Goal: Navigation & Orientation: Find specific page/section

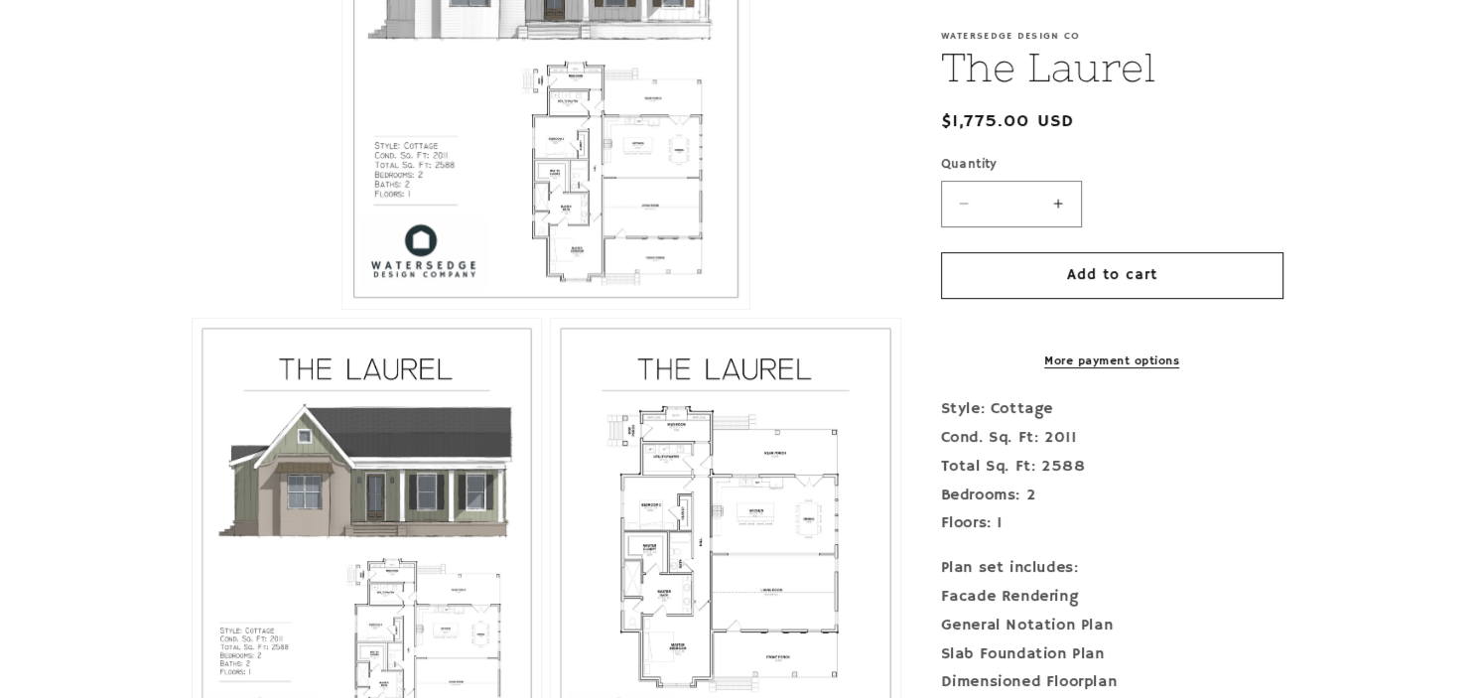
scroll to position [733, 0]
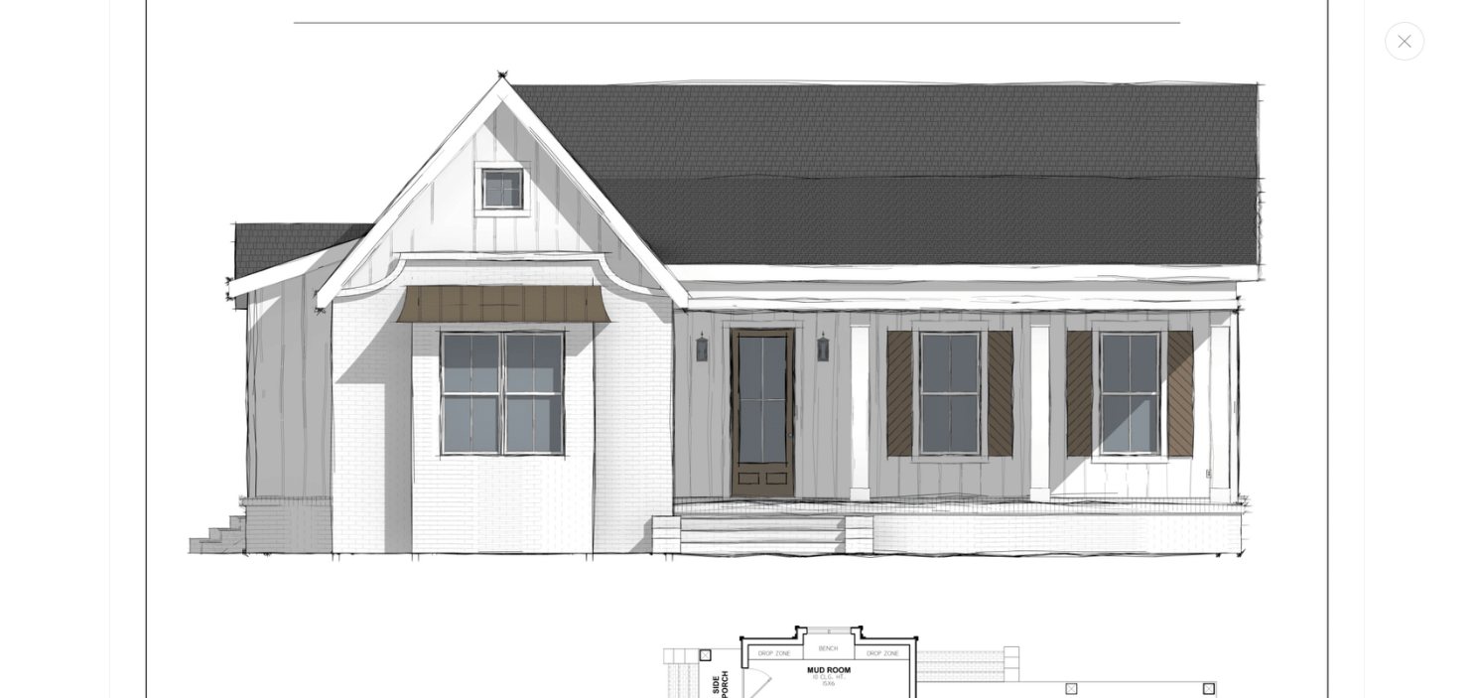
scroll to position [0, 0]
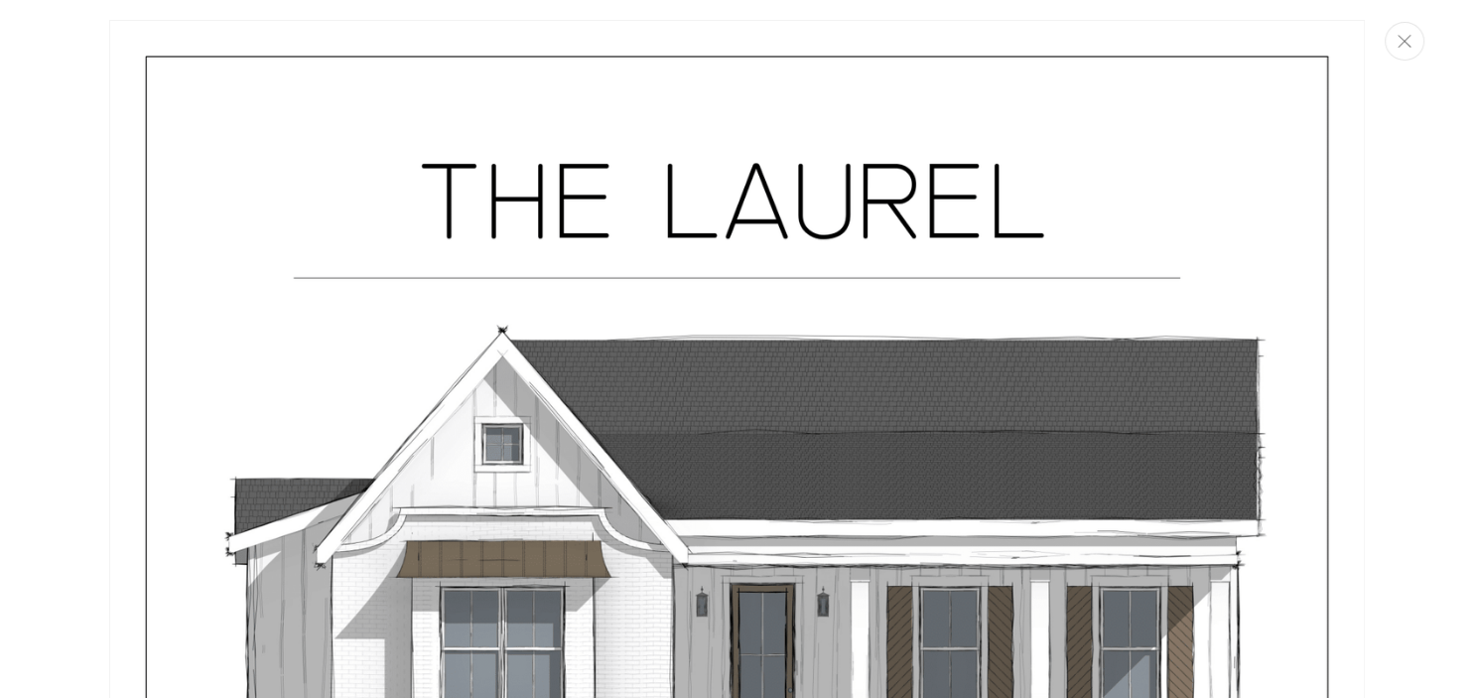
click at [1407, 56] on button "Close" at bounding box center [1404, 41] width 40 height 39
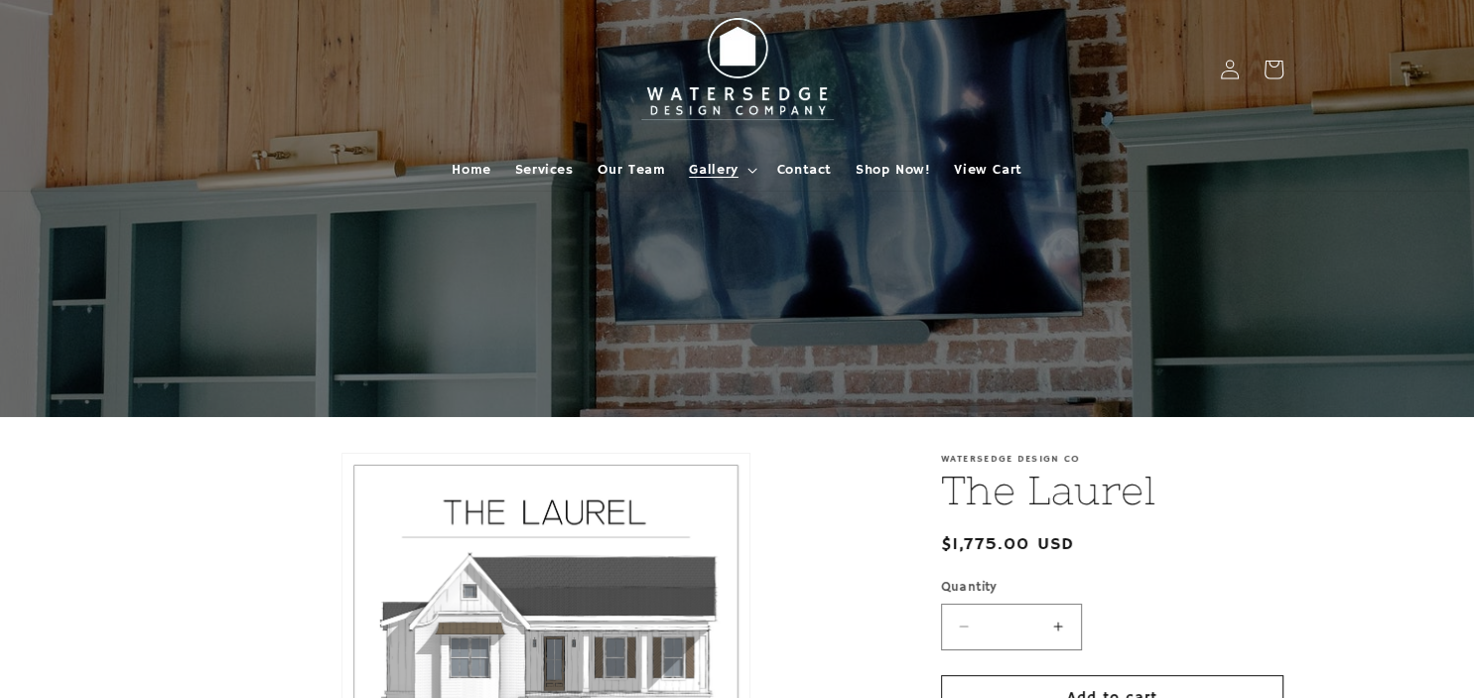
click at [754, 173] on icon at bounding box center [752, 171] width 10 height 6
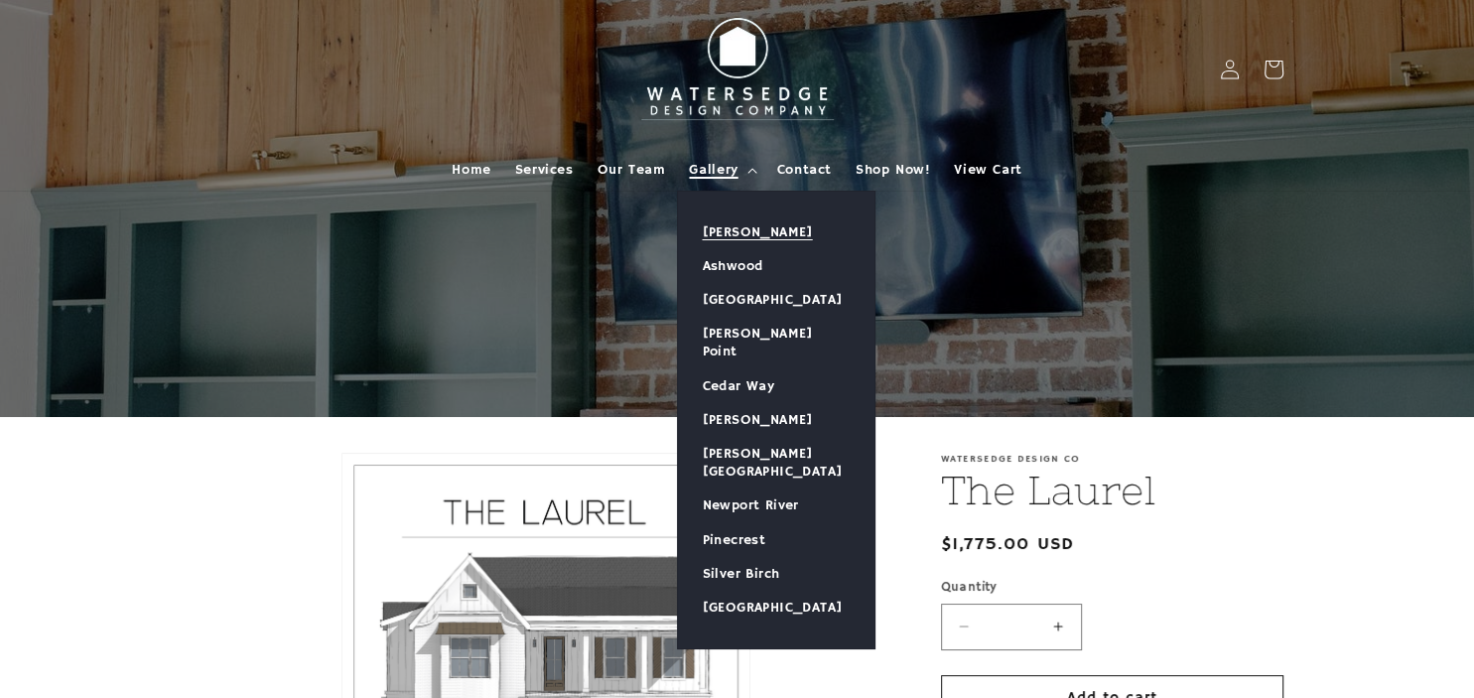
click at [751, 228] on link "[PERSON_NAME]" at bounding box center [776, 232] width 196 height 34
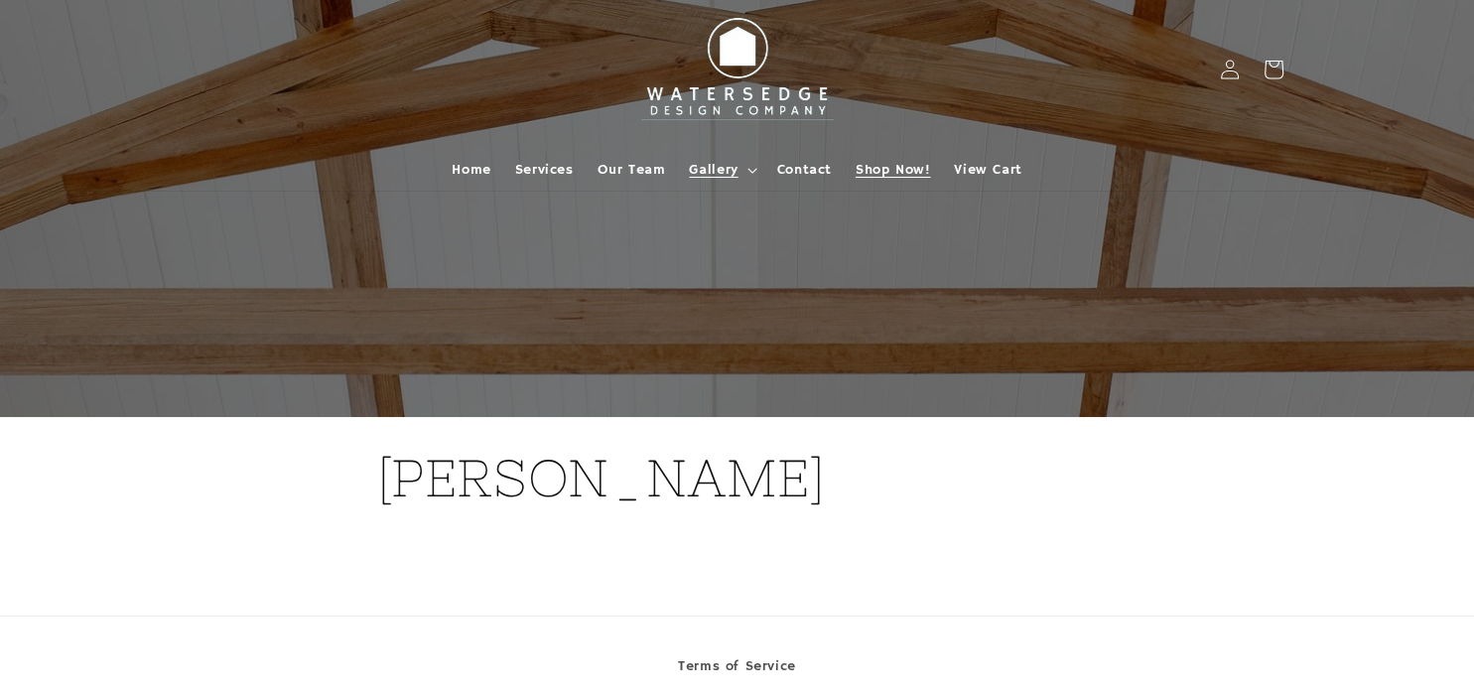
click at [868, 166] on span "Shop Now!" at bounding box center [892, 170] width 74 height 18
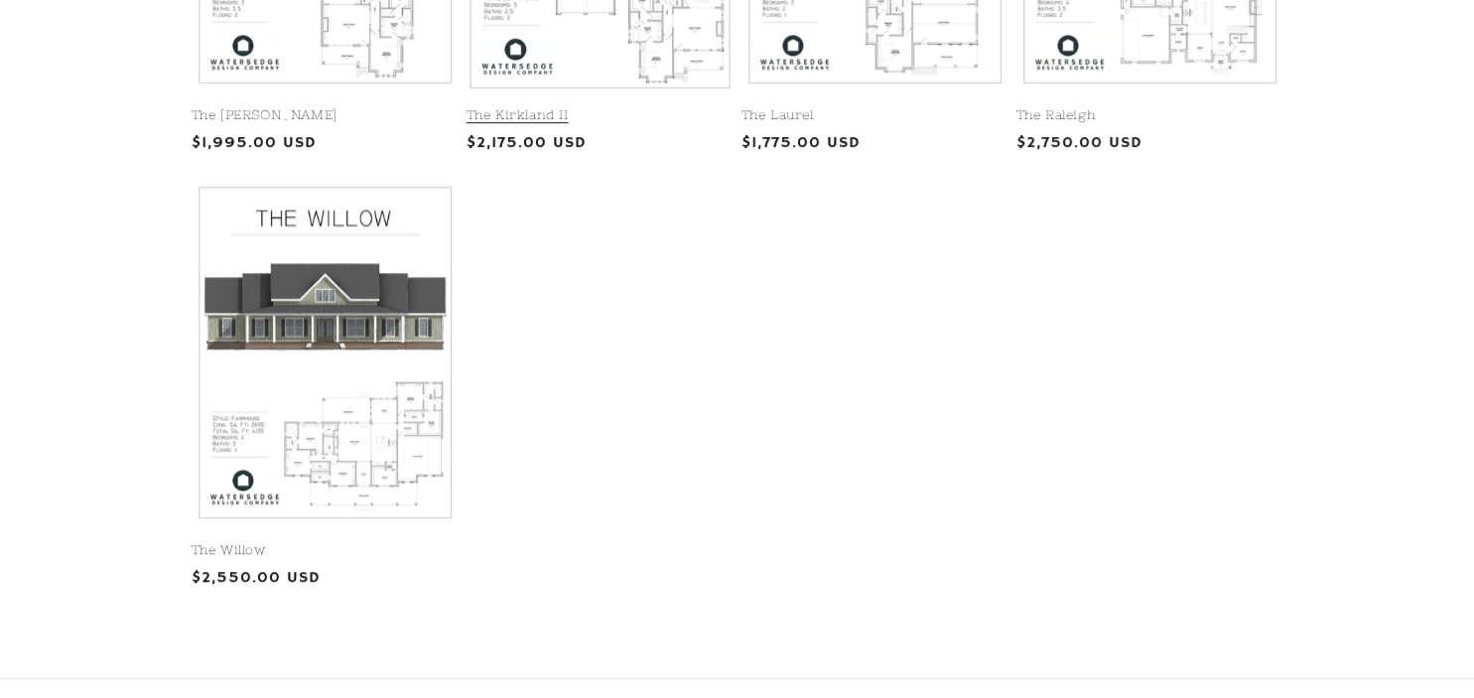
scroll to position [1257, 0]
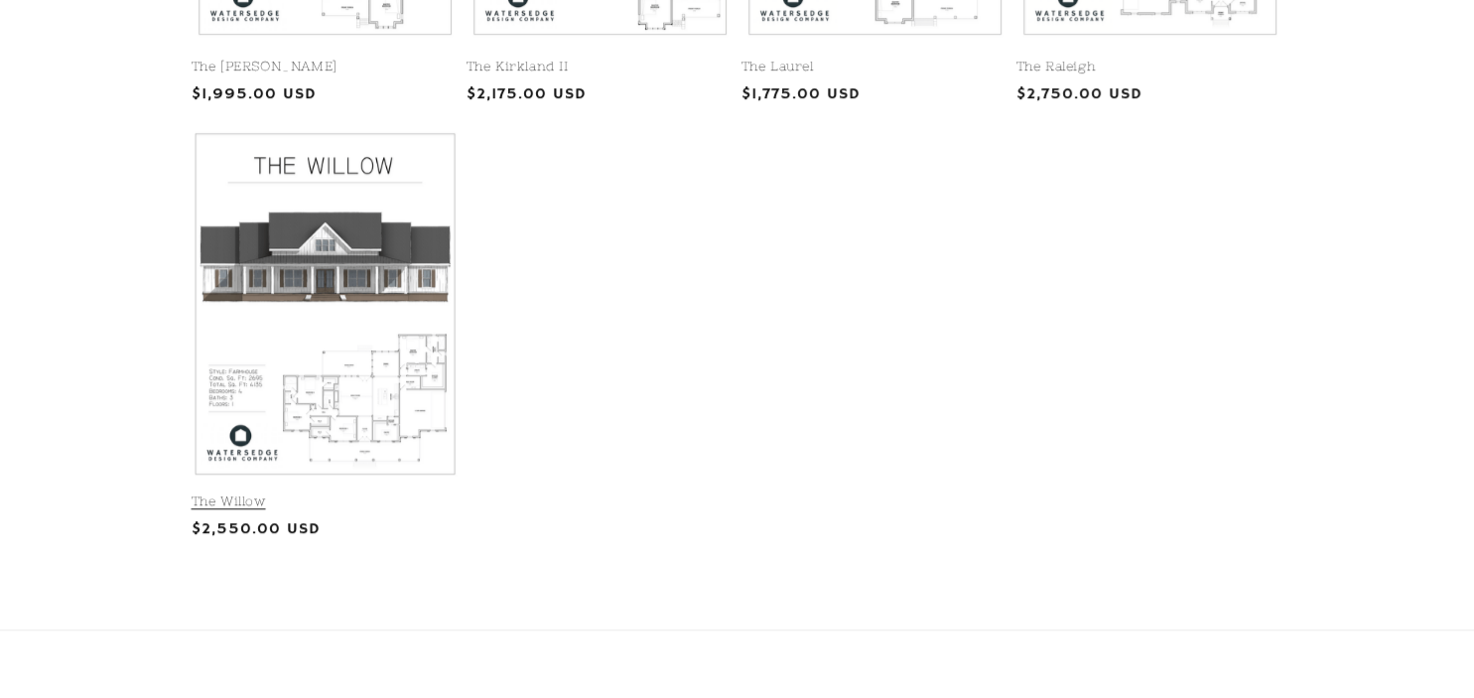
click at [321, 493] on link "The Willow" at bounding box center [325, 501] width 267 height 17
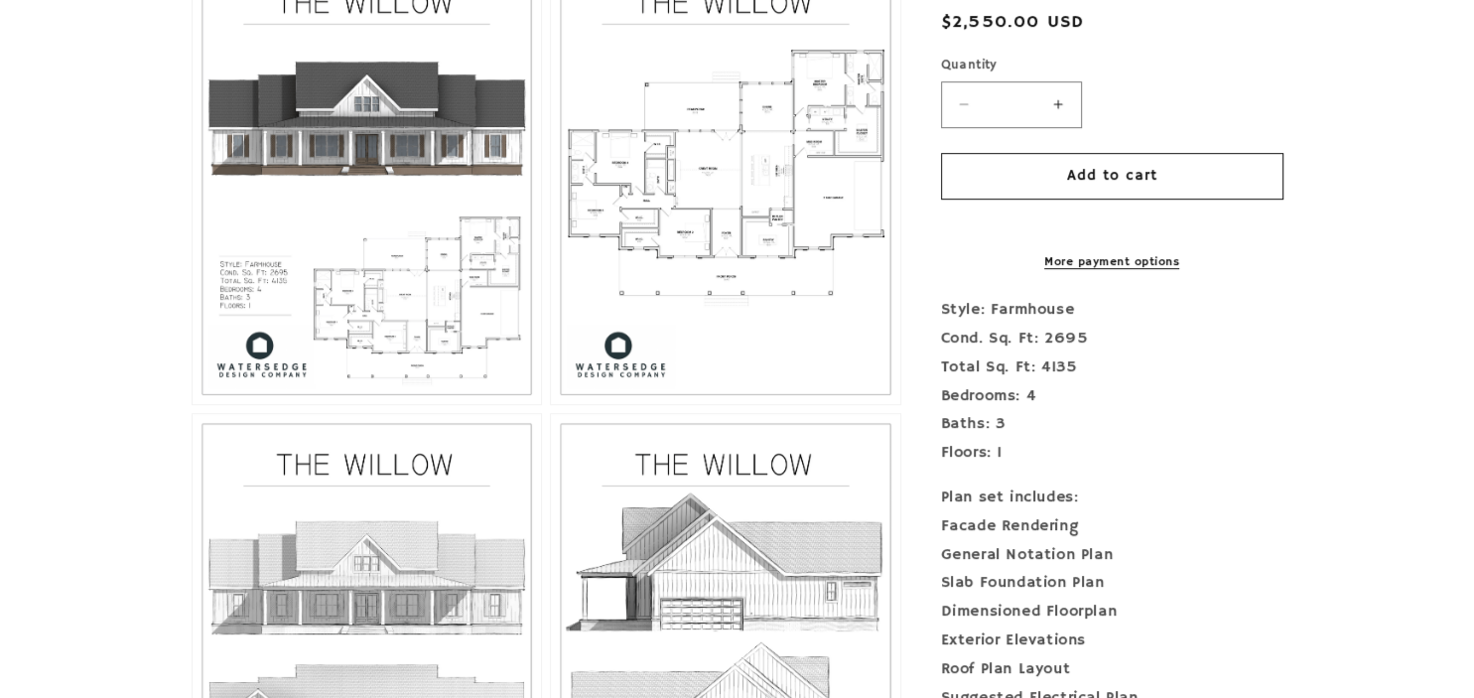
scroll to position [943, 0]
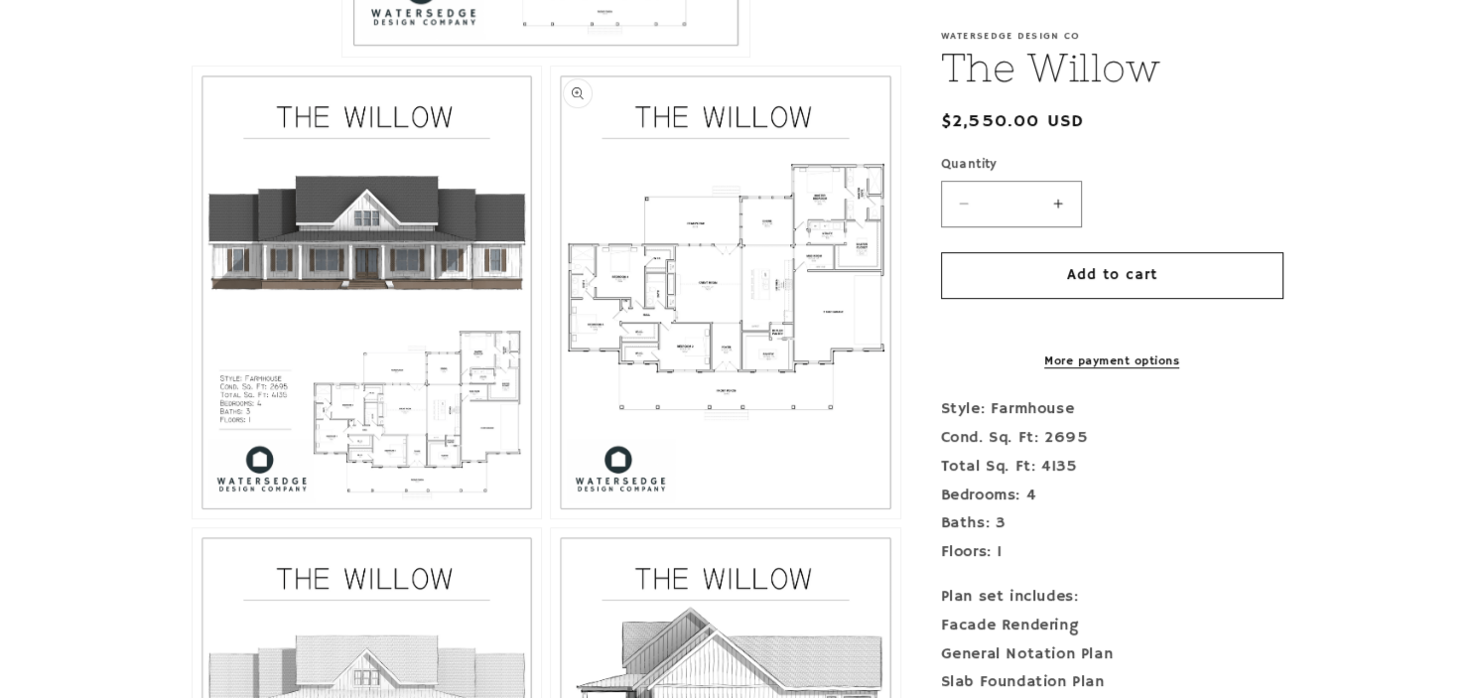
click at [551, 518] on button "Open media 3 in modal" at bounding box center [551, 518] width 0 height 0
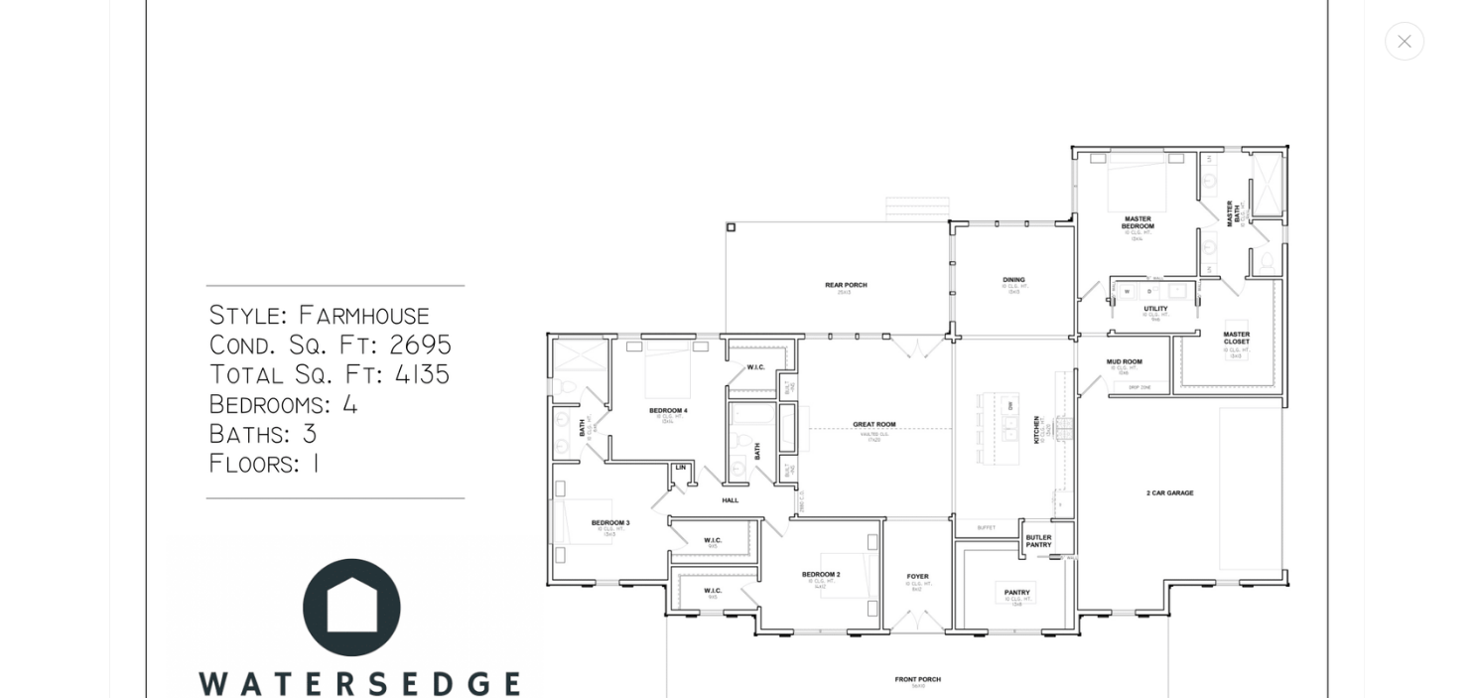
scroll to position [0, 0]
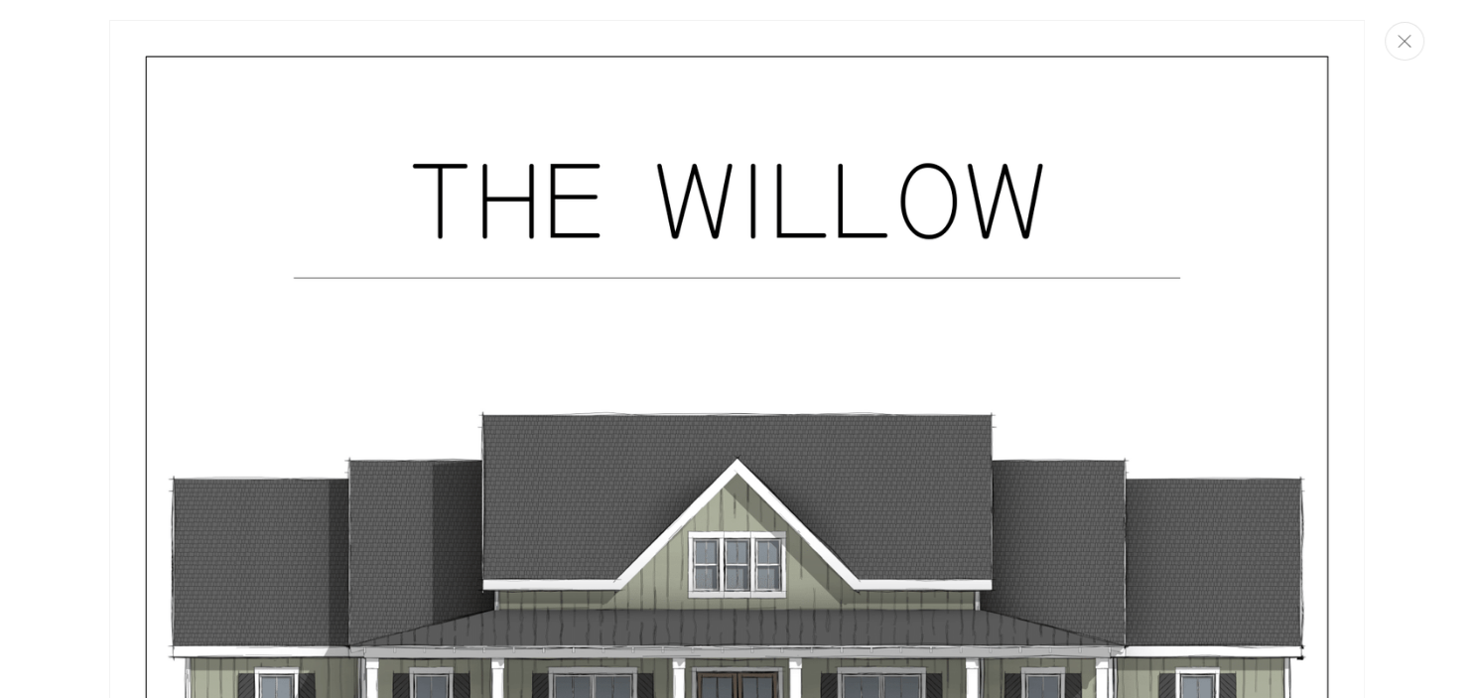
click at [1409, 43] on icon "Close" at bounding box center [1404, 41] width 14 height 13
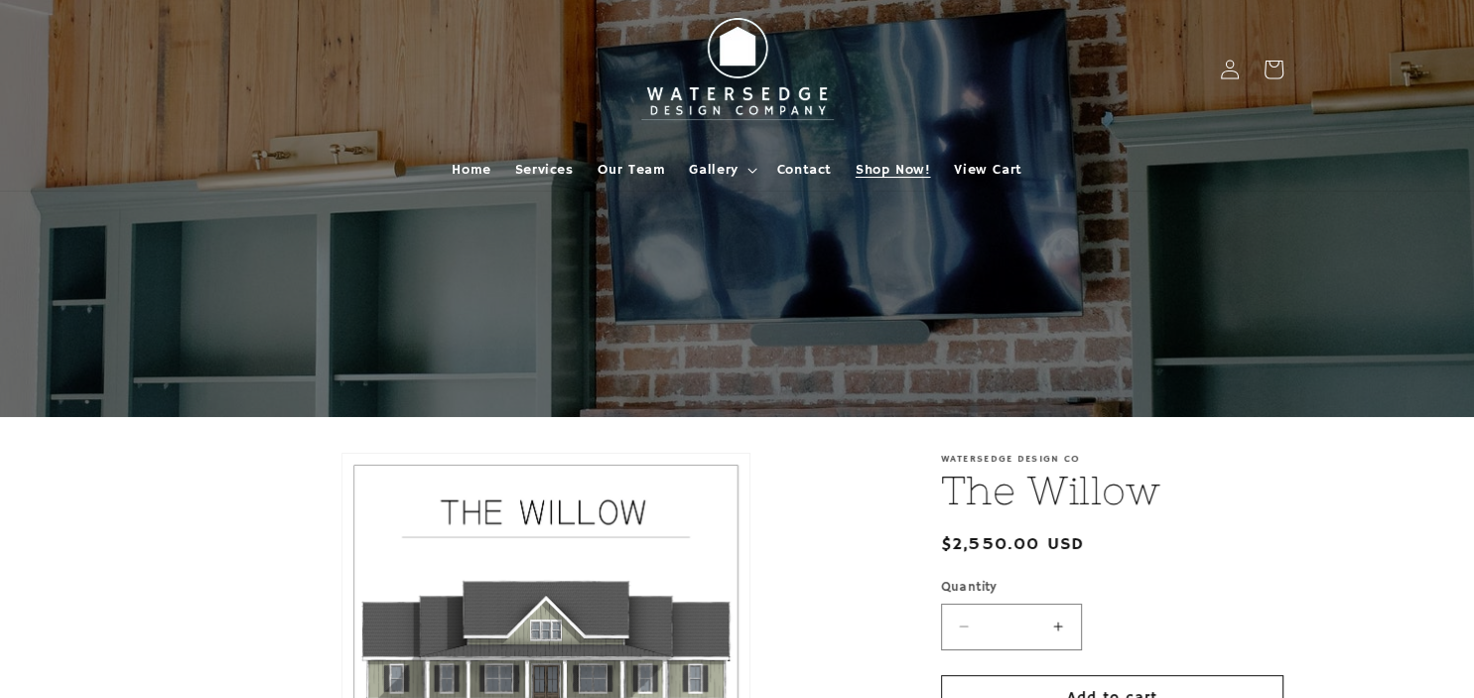
click at [869, 166] on span "Shop Now!" at bounding box center [892, 170] width 74 height 18
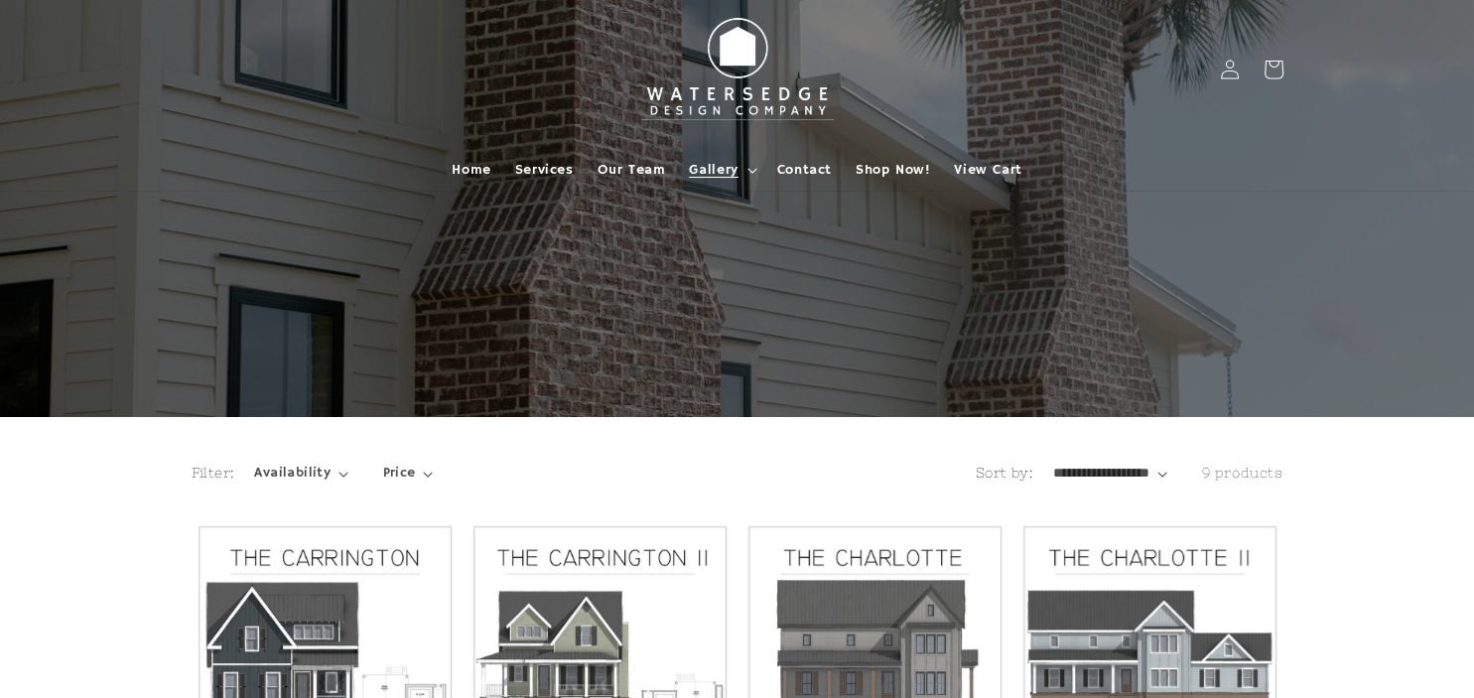
click at [709, 159] on summary "Gallery" at bounding box center [720, 170] width 87 height 42
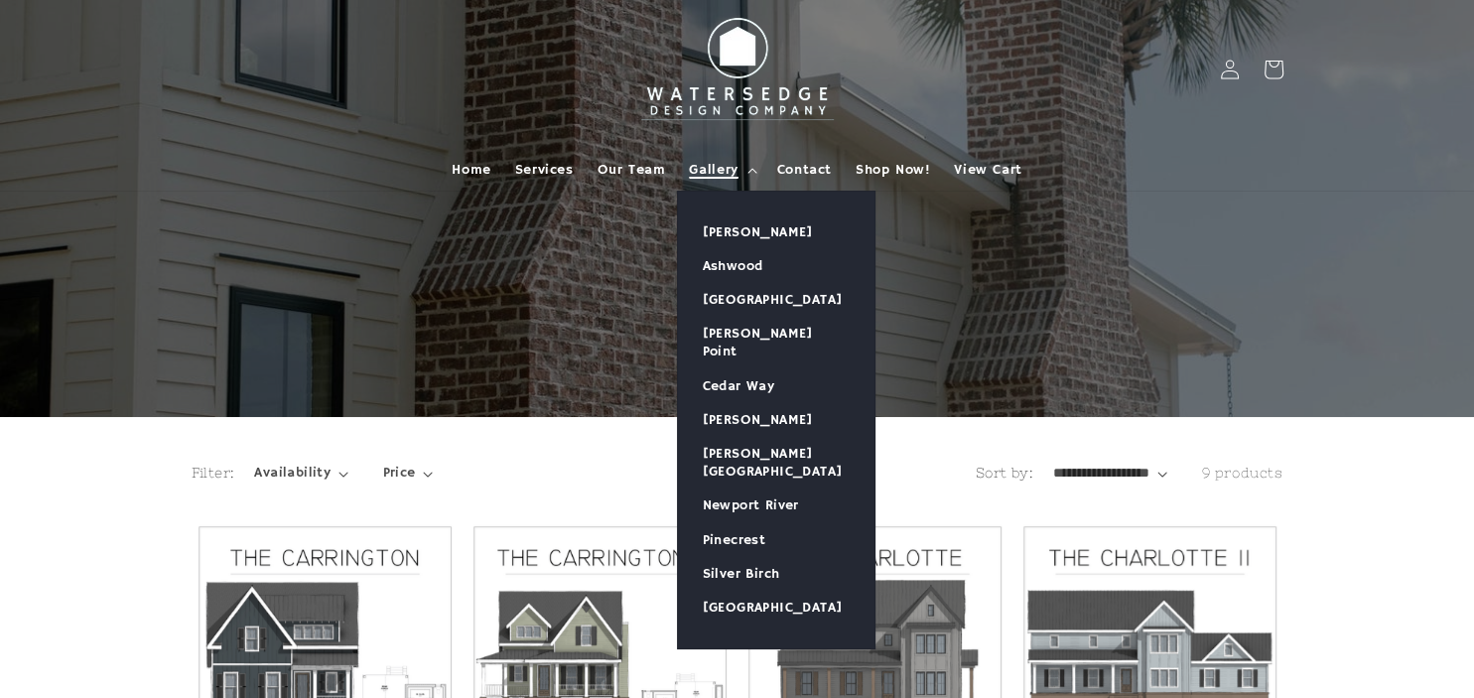
click at [717, 167] on span "Gallery" at bounding box center [713, 170] width 49 height 18
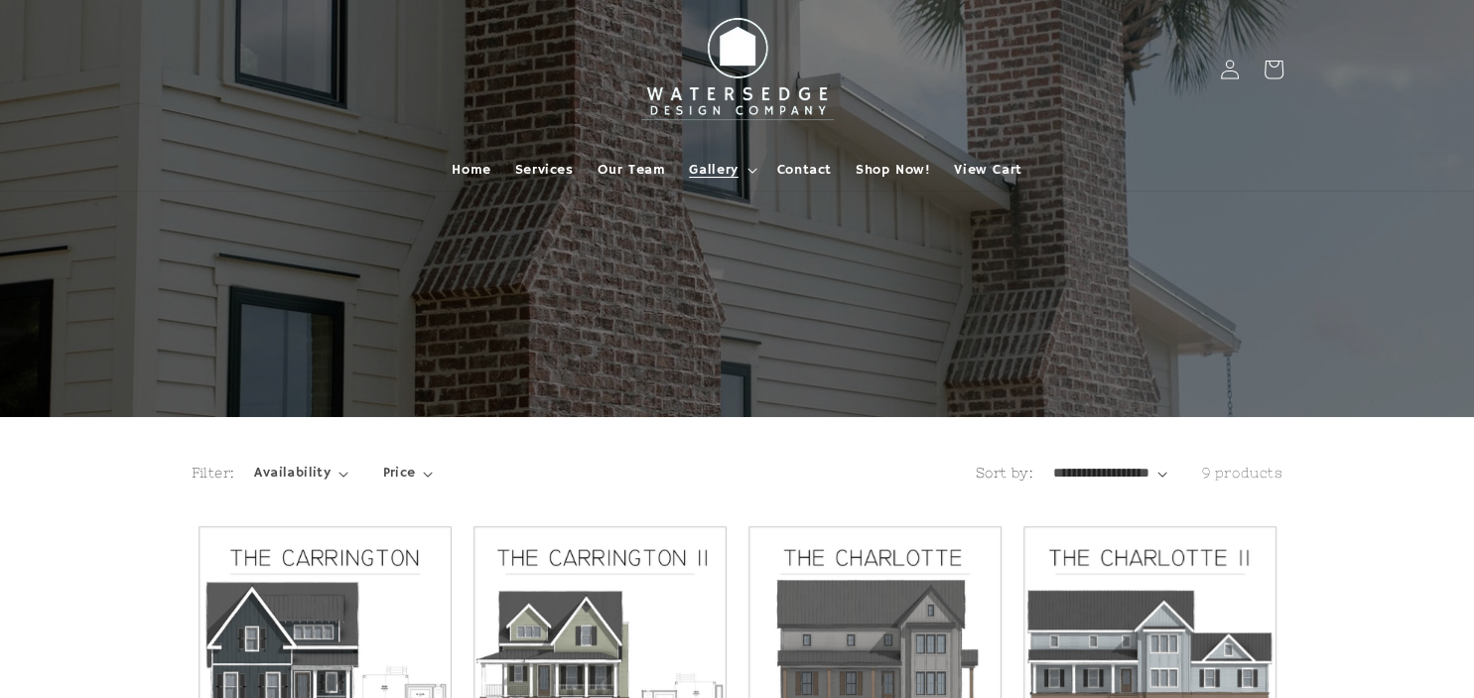
click at [753, 167] on summary "Gallery" at bounding box center [720, 170] width 87 height 42
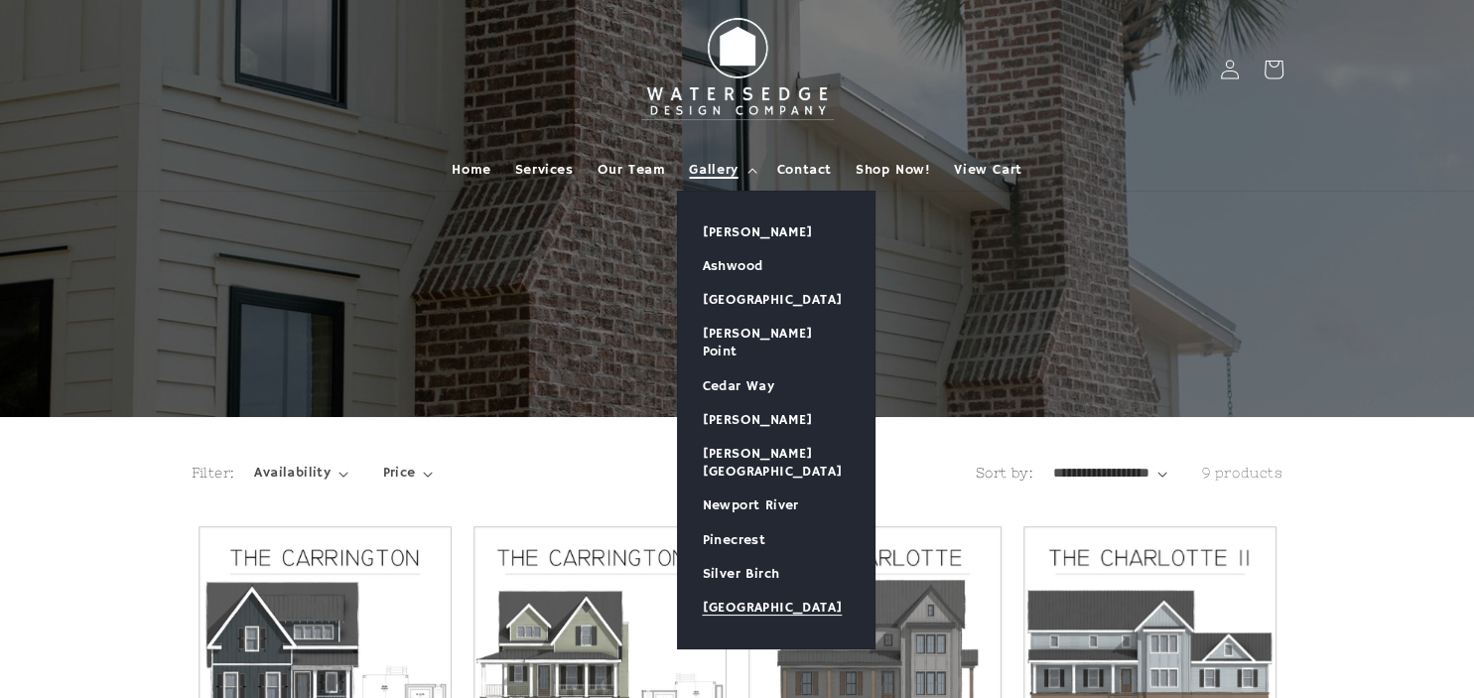
click at [756, 590] on link "[GEOGRAPHIC_DATA]" at bounding box center [776, 607] width 196 height 34
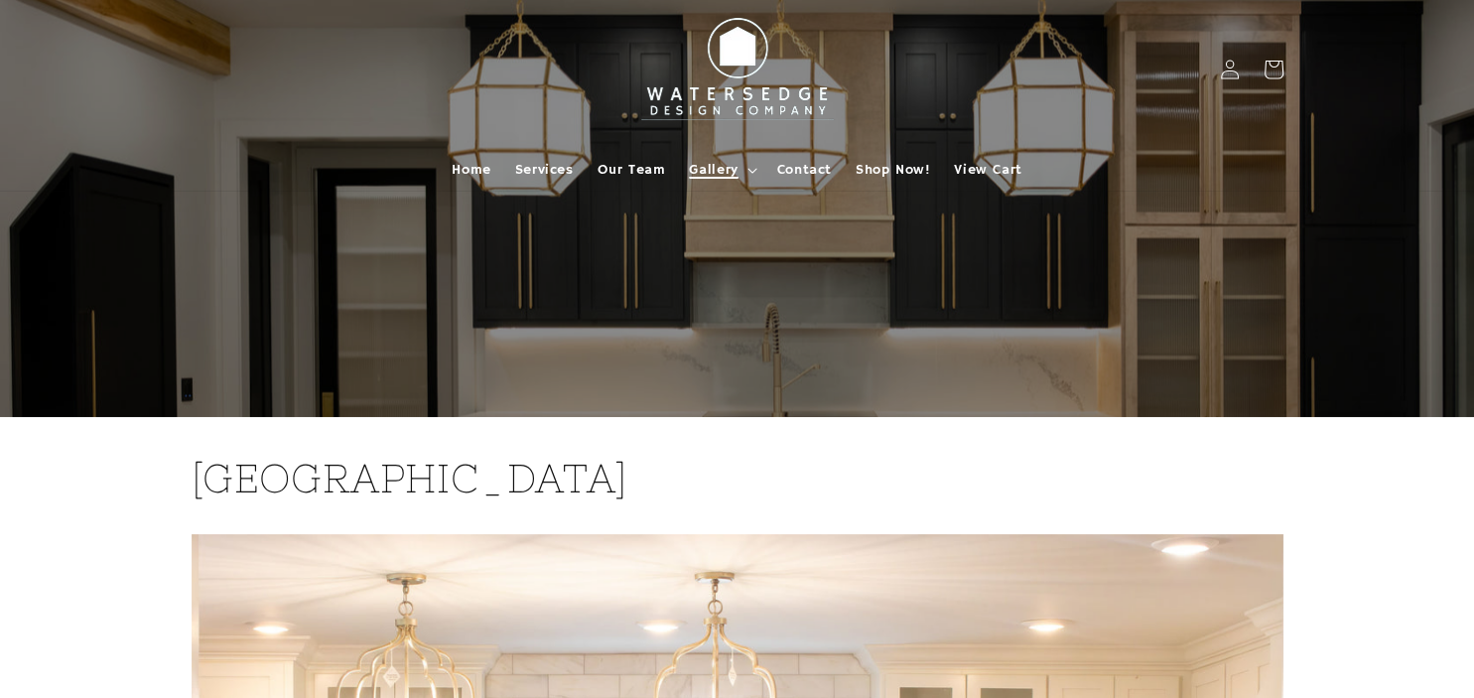
click at [724, 169] on span "Gallery" at bounding box center [713, 170] width 49 height 18
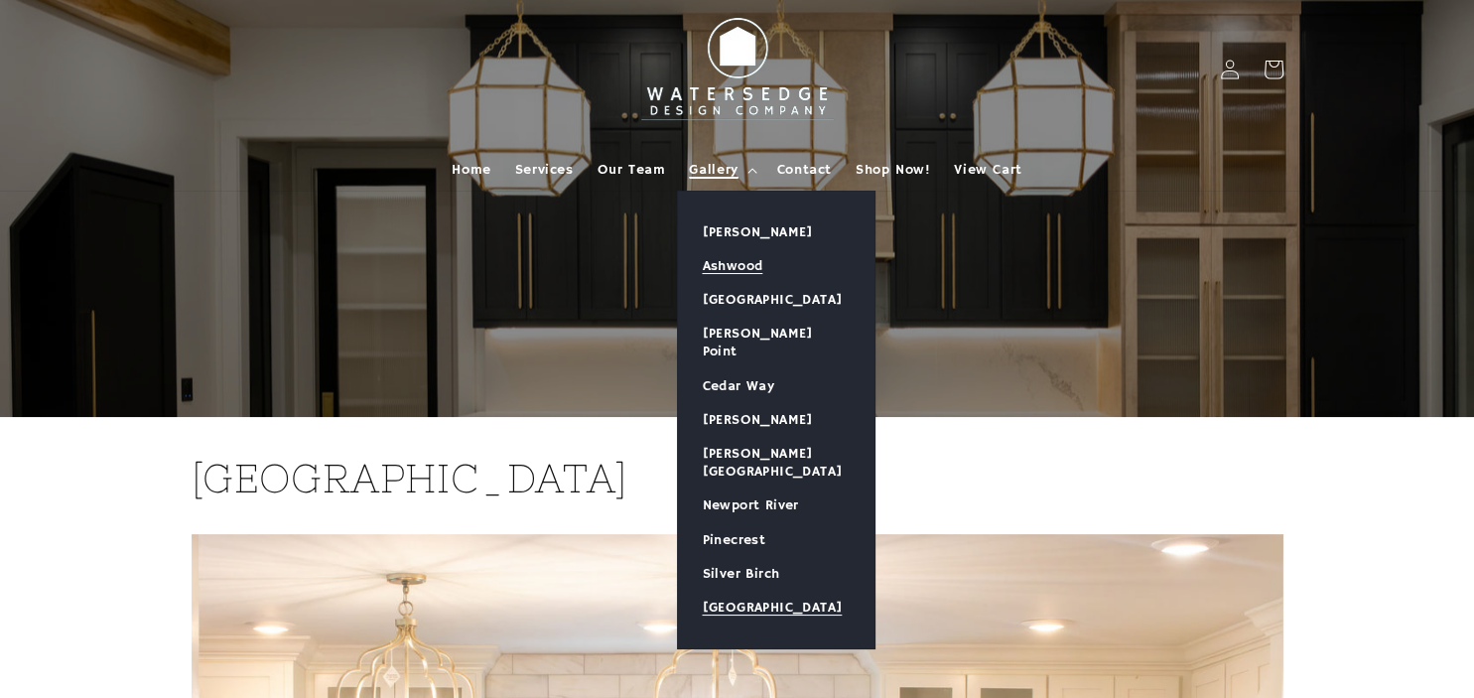
click at [735, 271] on link "Ashwood" at bounding box center [776, 266] width 196 height 34
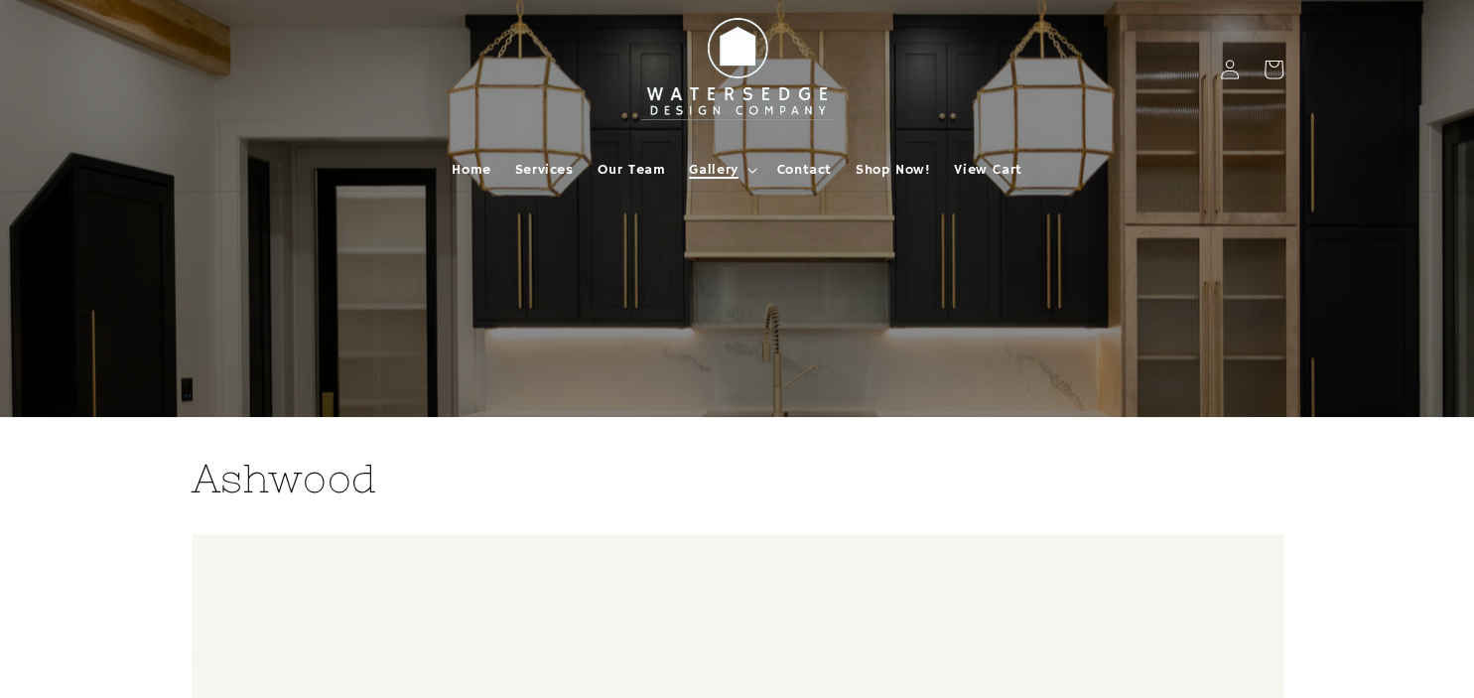
click at [740, 166] on summary "Gallery" at bounding box center [720, 170] width 87 height 42
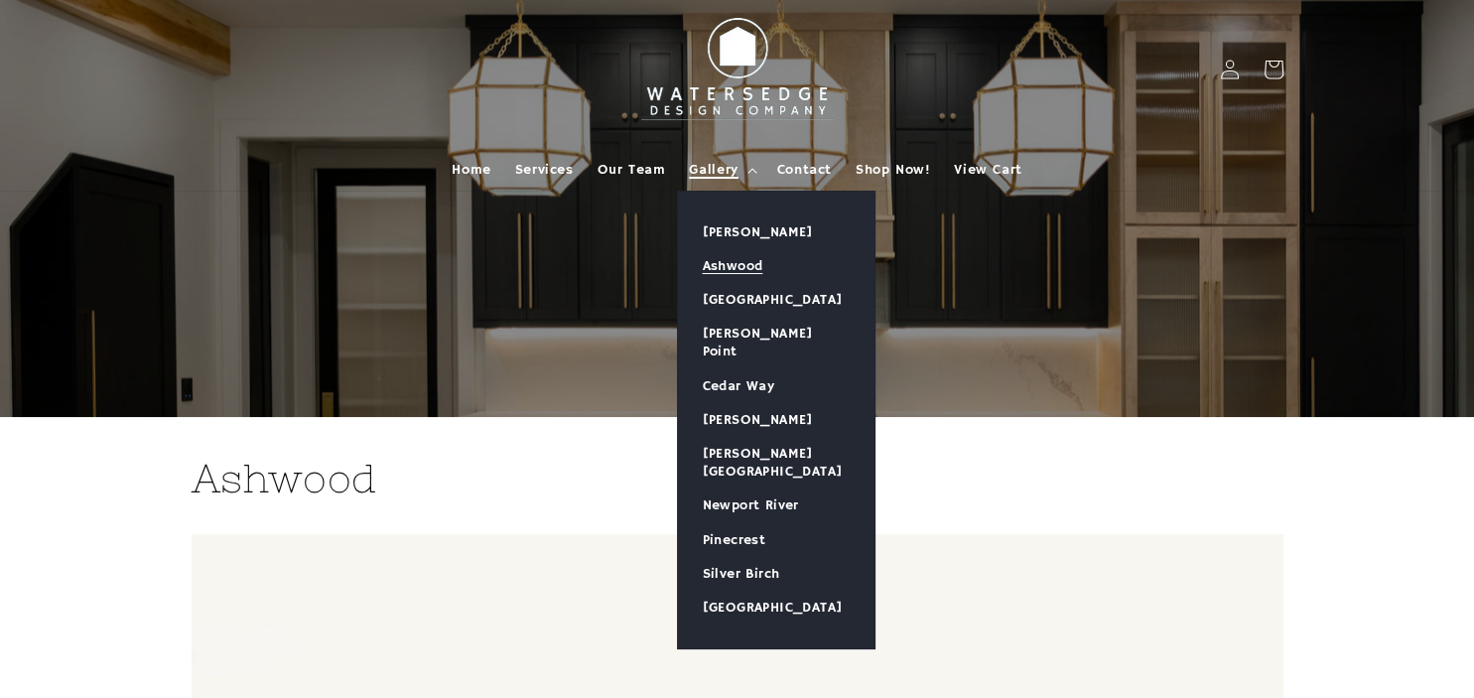
click at [740, 166] on summary "Gallery" at bounding box center [720, 170] width 87 height 42
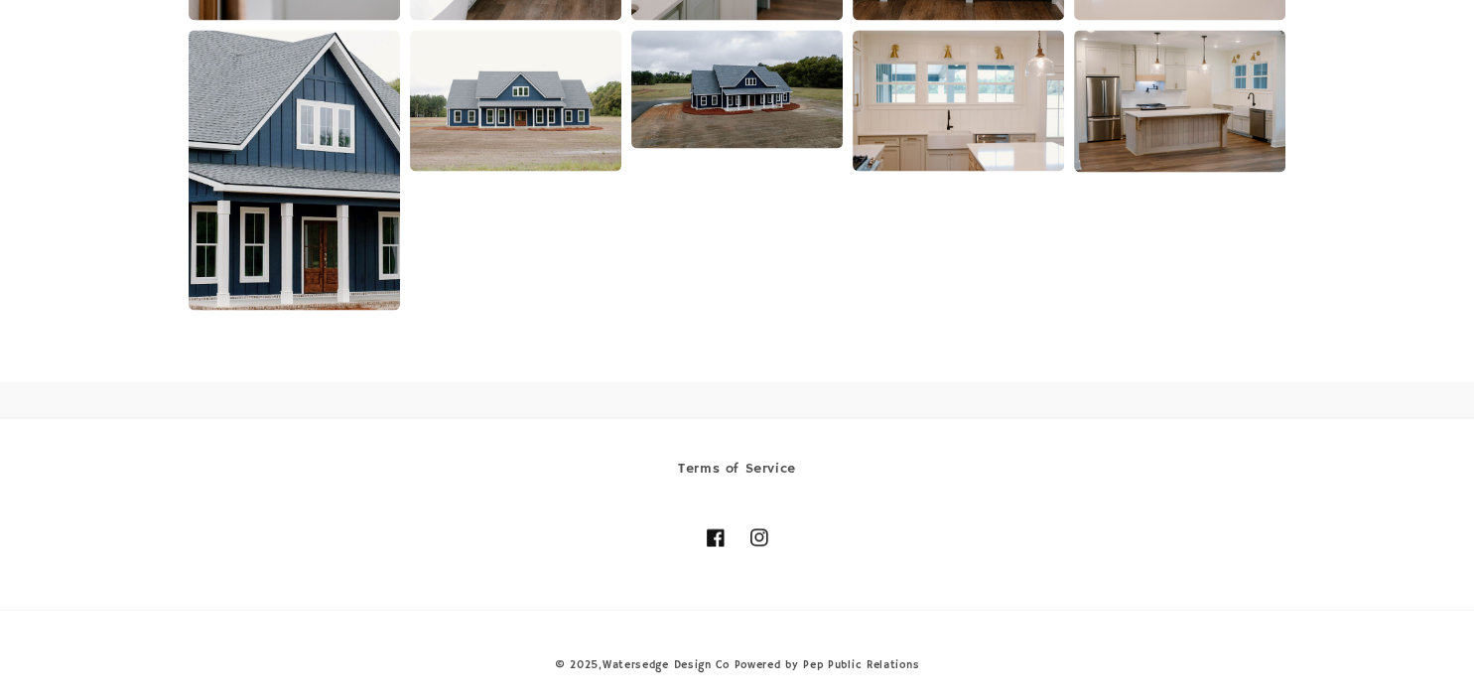
scroll to position [3303, 0]
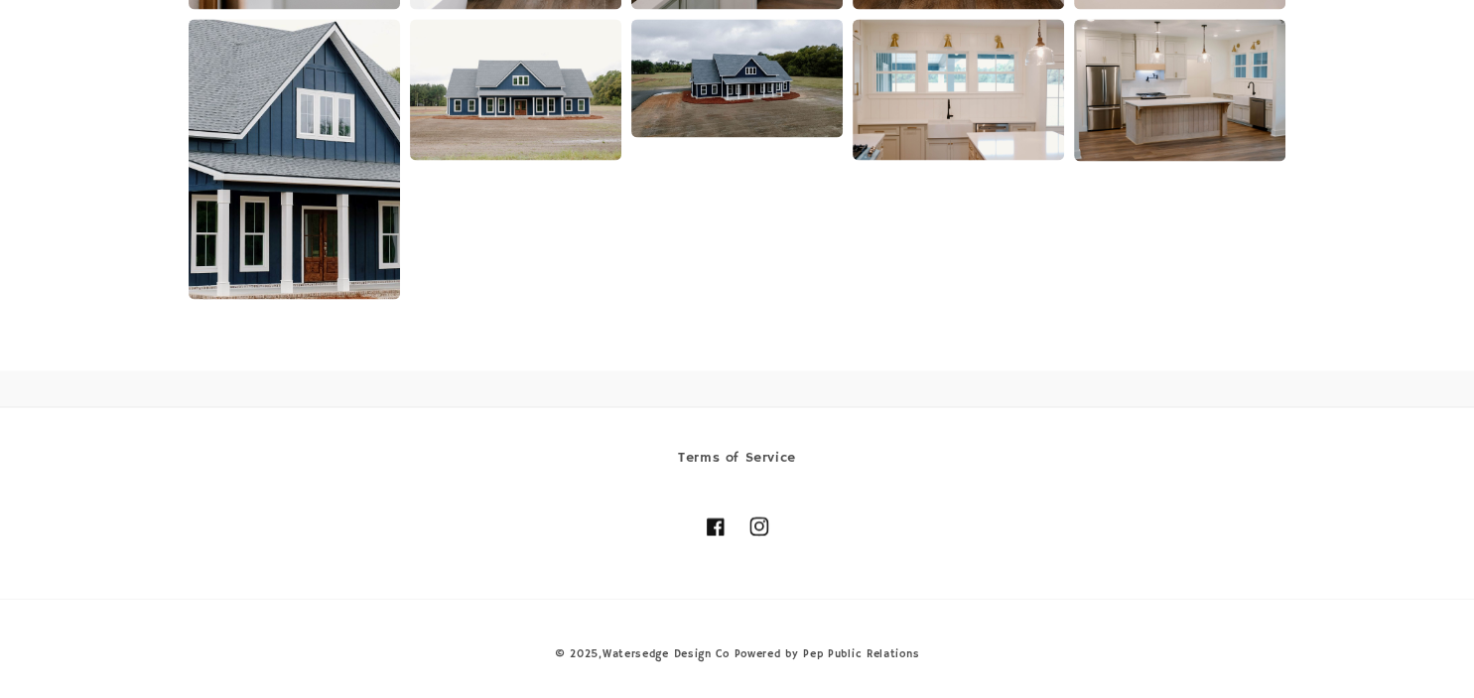
click at [764, 526] on icon at bounding box center [758, 525] width 19 height 19
